Goal: Information Seeking & Learning: Learn about a topic

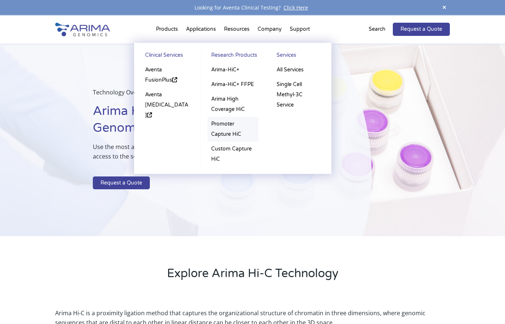
click at [226, 133] on link "Promoter Capture HiC" at bounding box center [233, 129] width 51 height 25
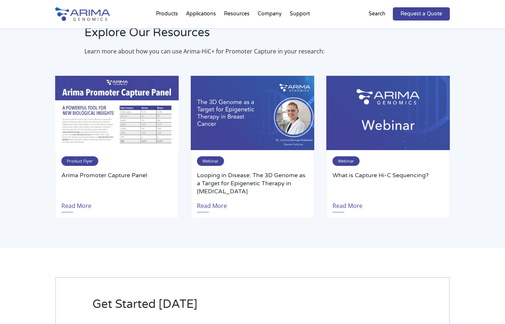
scroll to position [1481, 0]
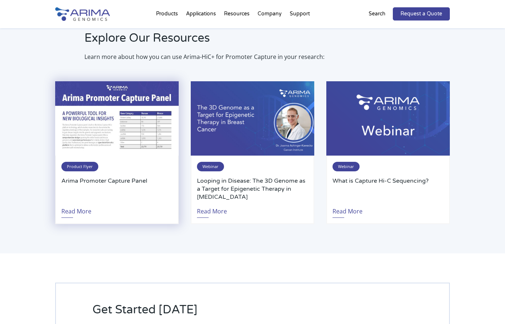
click at [96, 144] on img at bounding box center [117, 118] width 124 height 74
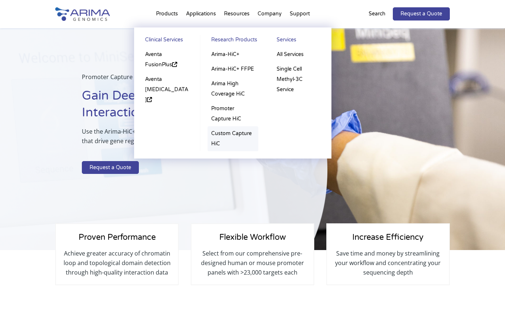
click at [225, 135] on link "Custom Capture HiC" at bounding box center [233, 138] width 51 height 25
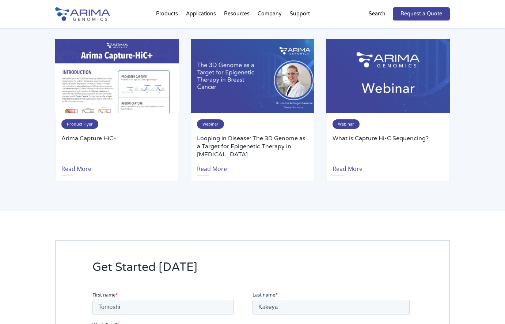
scroll to position [1199, 0]
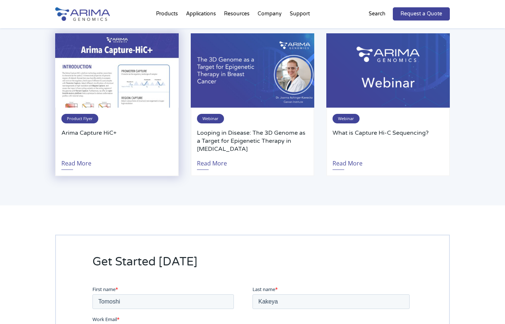
click at [136, 61] on img at bounding box center [117, 70] width 124 height 74
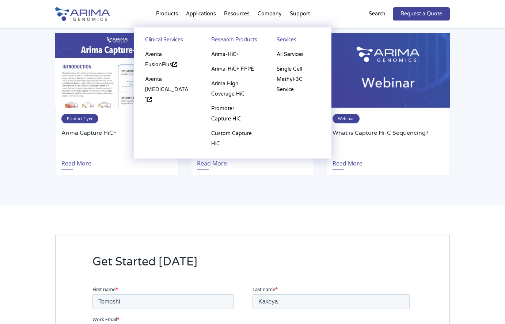
click at [166, 11] on li "Products Clinical Services Aventa FusionPlus Aventa Lymphoma Research Products …" at bounding box center [167, 15] width 30 height 25
click at [225, 132] on link "Custom Capture HiC" at bounding box center [233, 138] width 51 height 25
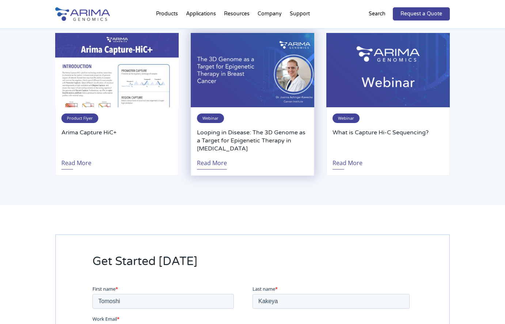
scroll to position [1199, 0]
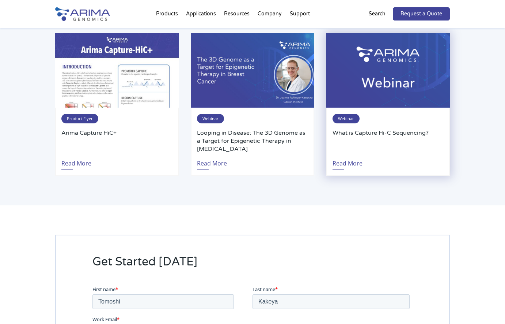
click at [402, 129] on h3 "What is Capture Hi-C Sequencing?" at bounding box center [388, 141] width 111 height 24
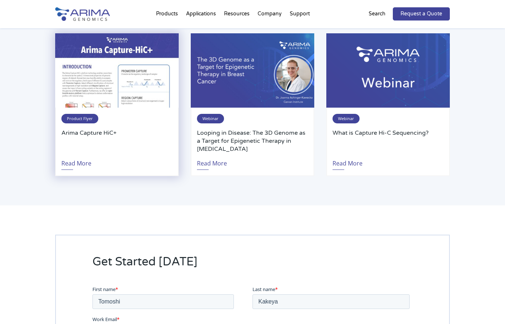
click at [132, 129] on h3 "Arima Capture HiC+" at bounding box center [116, 141] width 111 height 24
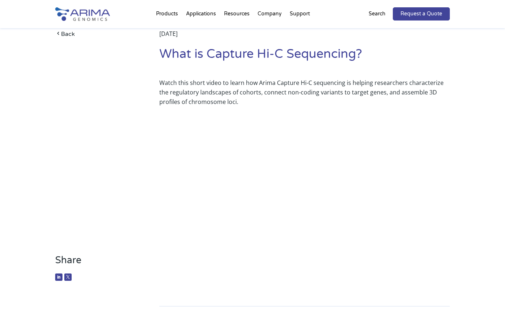
scroll to position [29, 0]
click at [116, 230] on div "Share Watch this short video to learn how Arima Capture Hi-C sequencing is help…" at bounding box center [252, 180] width 395 height 223
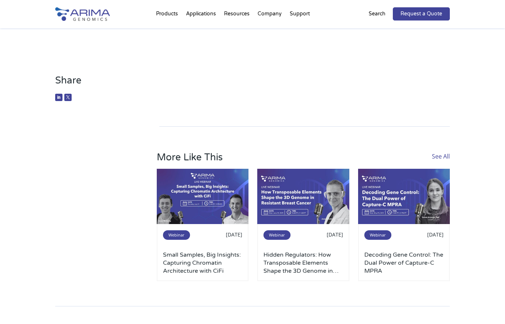
scroll to position [0, 0]
